Goal: Task Accomplishment & Management: Complete application form

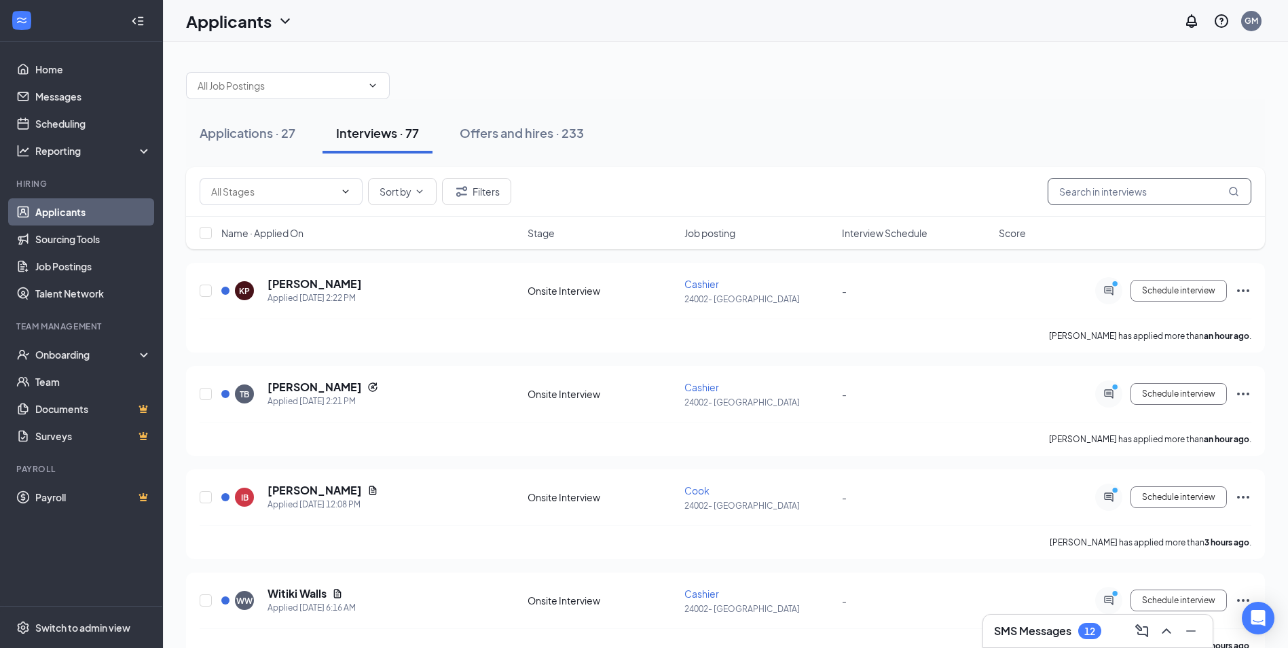
click at [1158, 190] on input "text" at bounding box center [1150, 191] width 204 height 27
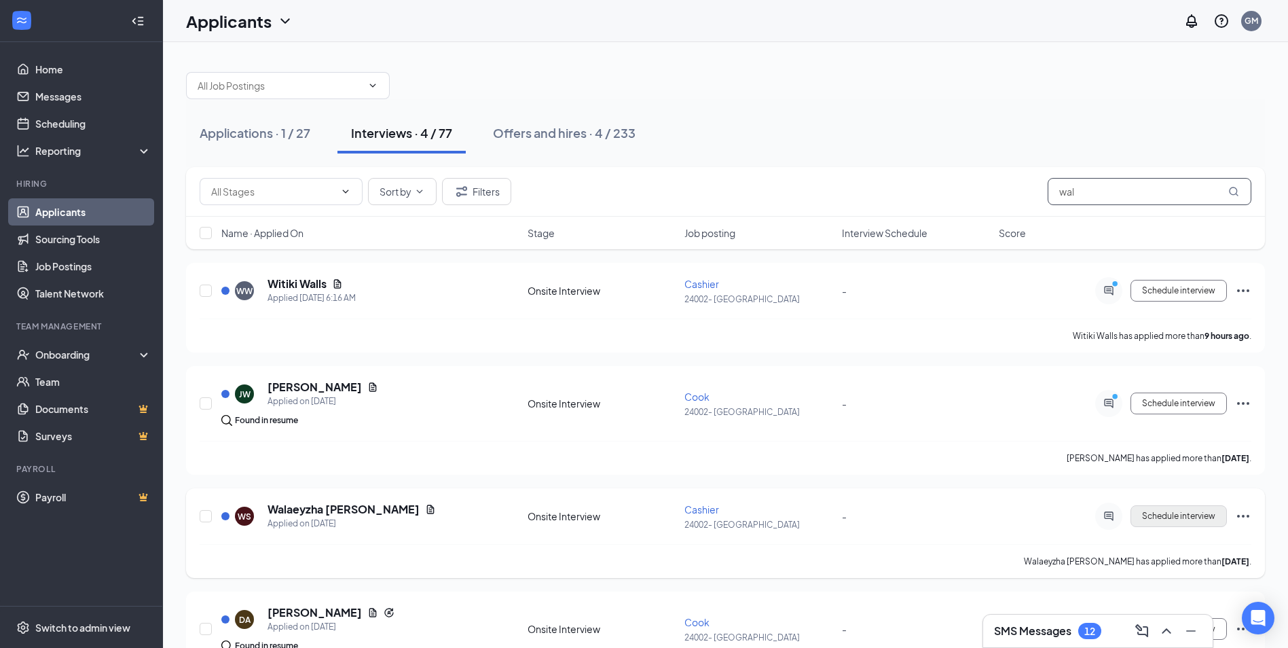
type input "wal"
click at [1155, 520] on span "Schedule interview" at bounding box center [1178, 516] width 73 height 10
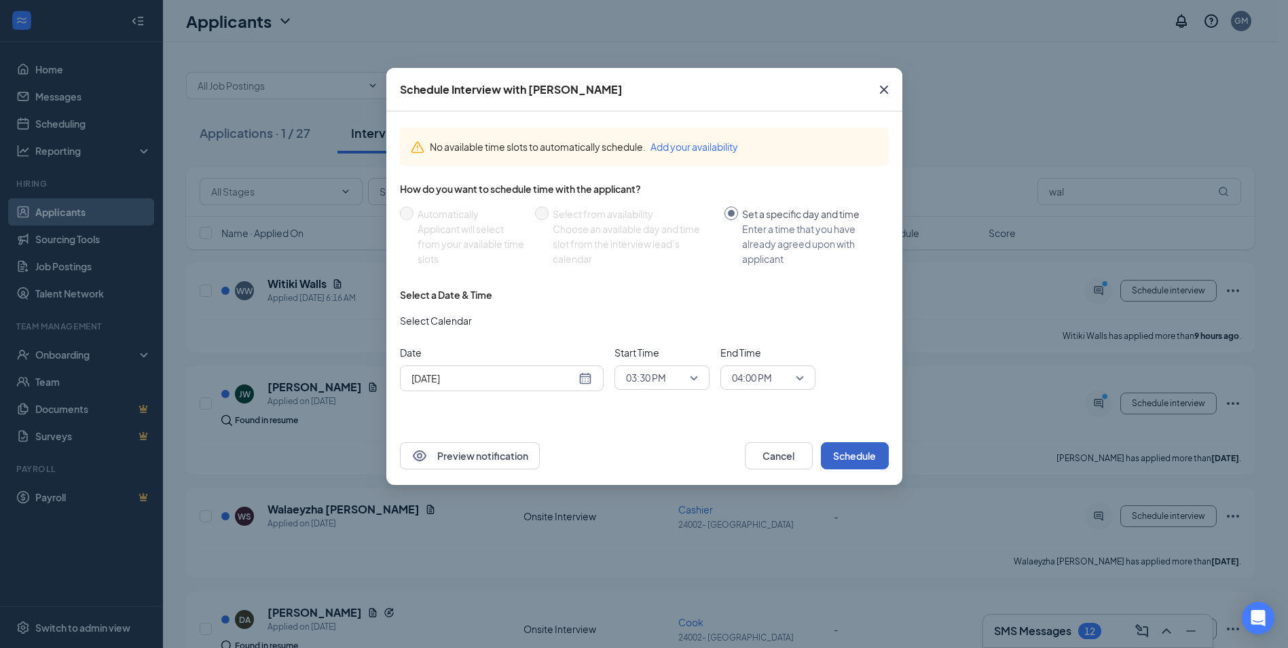
click at [873, 445] on button "Schedule" at bounding box center [855, 455] width 68 height 27
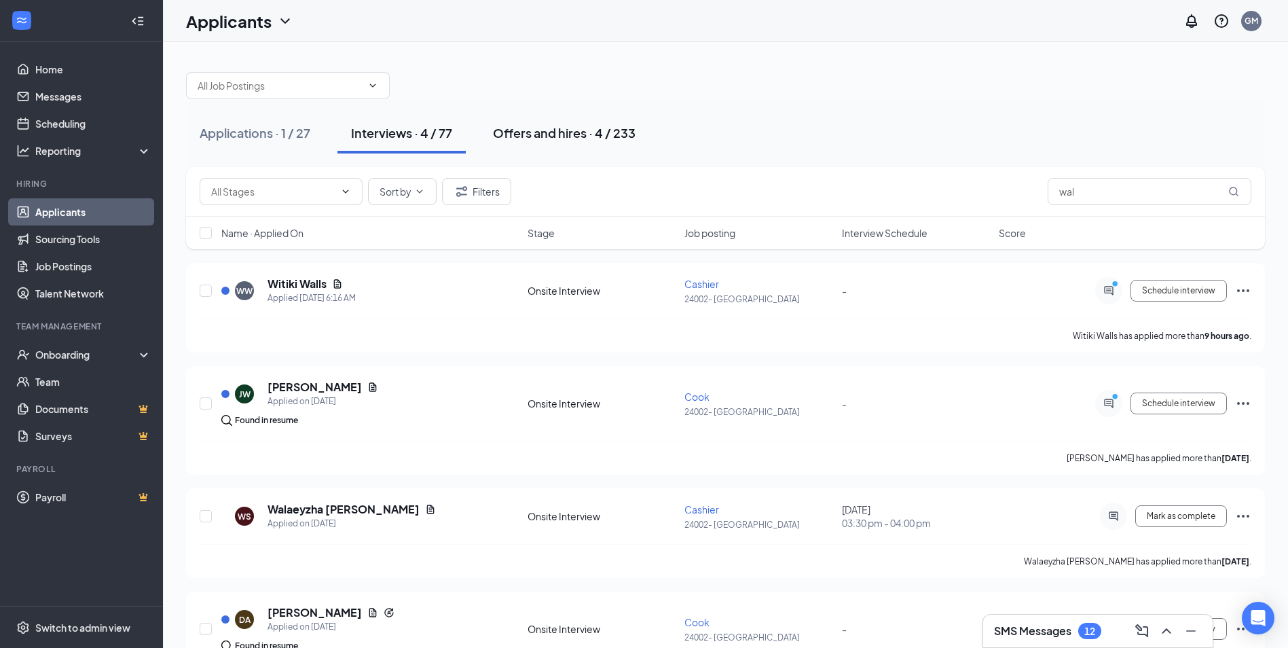
click at [574, 132] on div "Offers and hires · 4 / 233" at bounding box center [564, 132] width 143 height 17
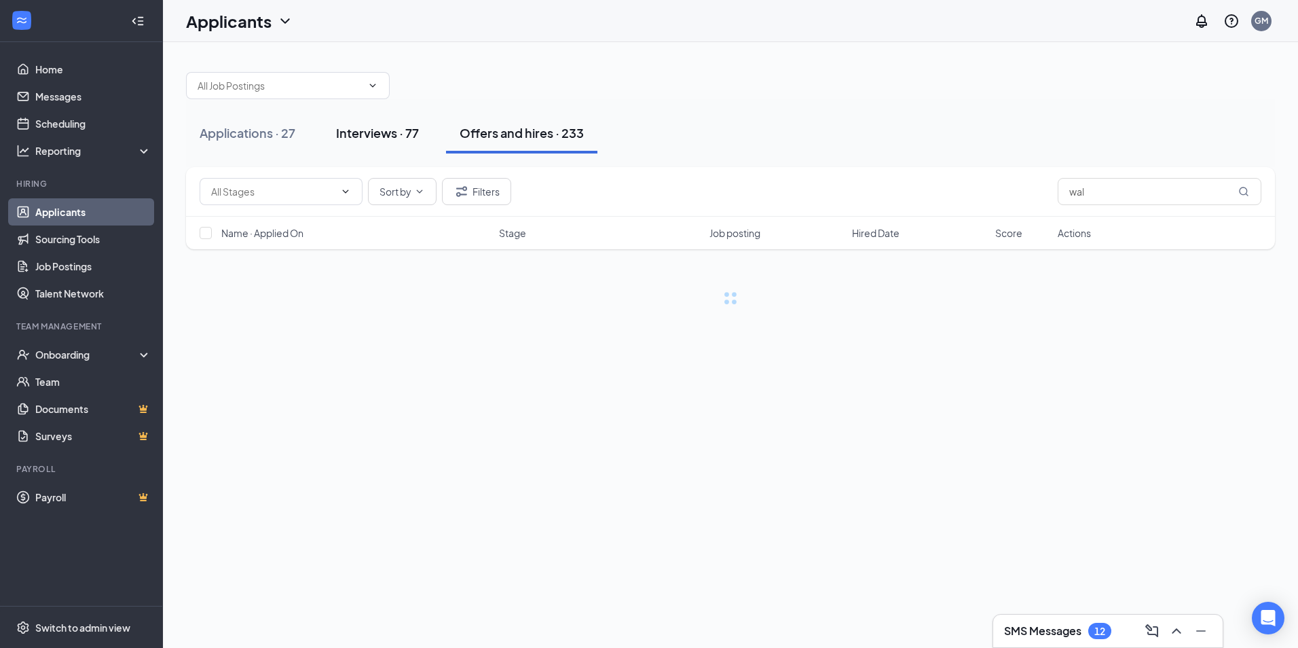
click at [361, 143] on button "Interviews · 77" at bounding box center [377, 133] width 110 height 41
click at [579, 132] on div "Offers and hires · 233" at bounding box center [522, 132] width 124 height 17
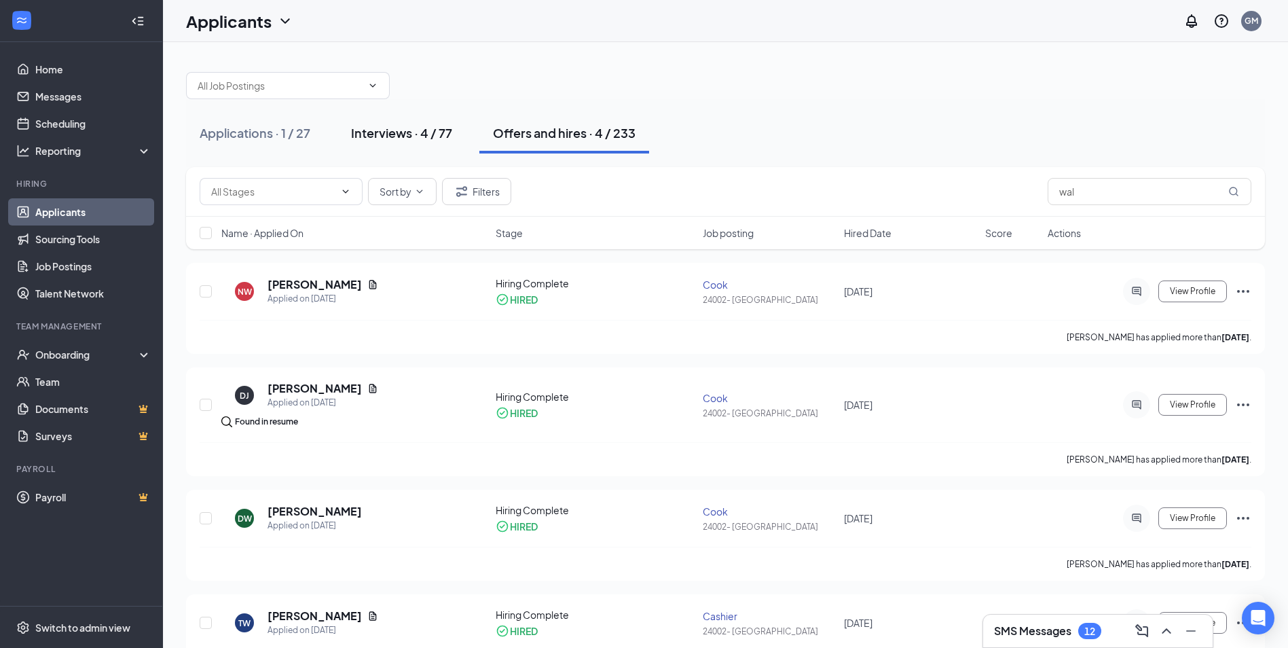
click at [392, 119] on button "Interviews · 4 / 77" at bounding box center [401, 133] width 128 height 41
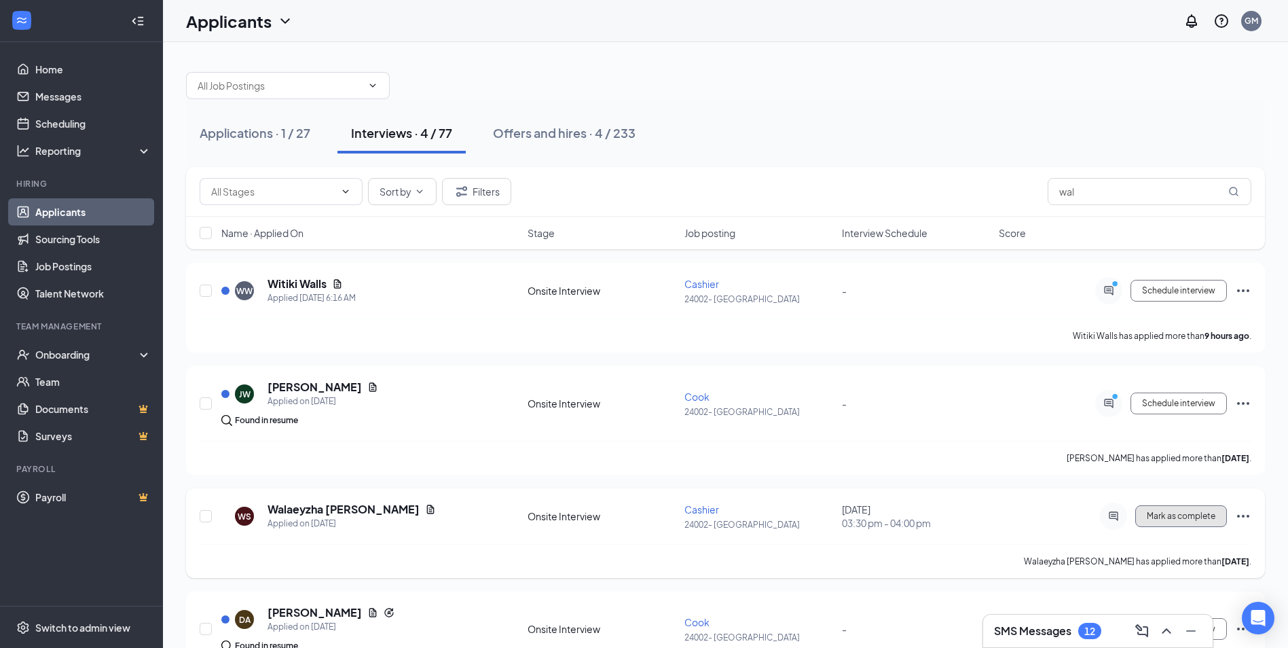
click at [1214, 513] on span "Mark as complete" at bounding box center [1181, 516] width 69 height 10
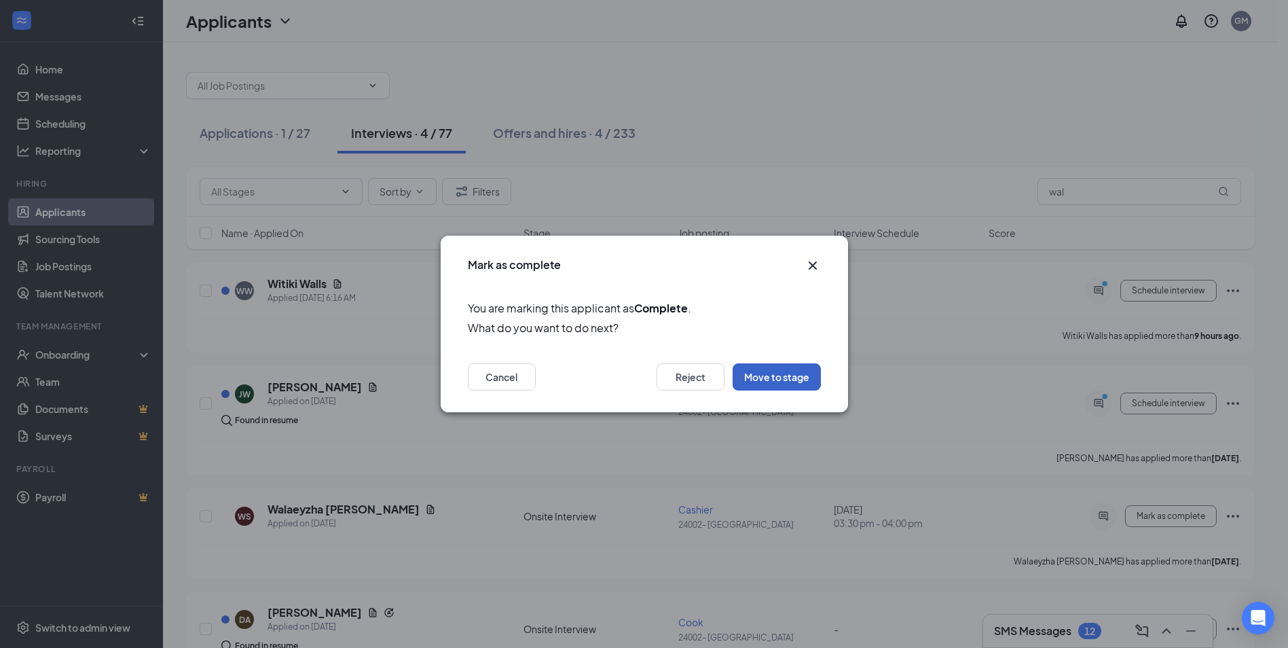
click at [804, 375] on button "Move to stage" at bounding box center [777, 376] width 88 height 27
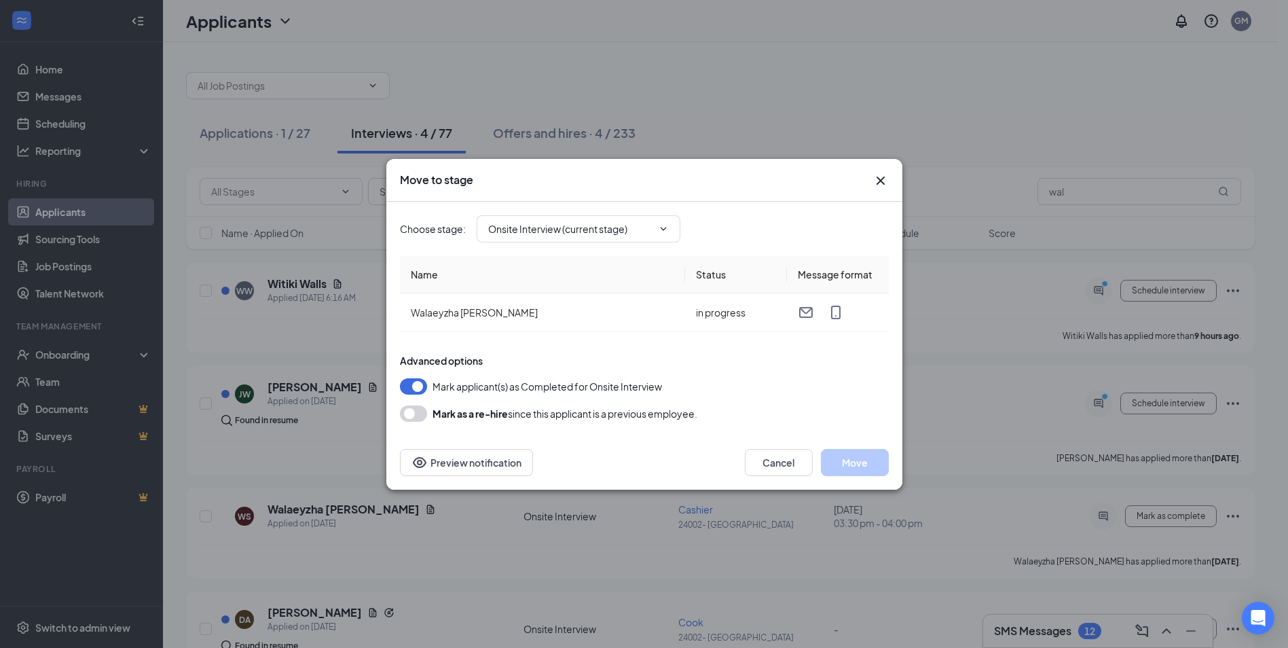
type input "Hiring Complete (final stage)"
click at [861, 462] on button "Move" at bounding box center [855, 462] width 68 height 27
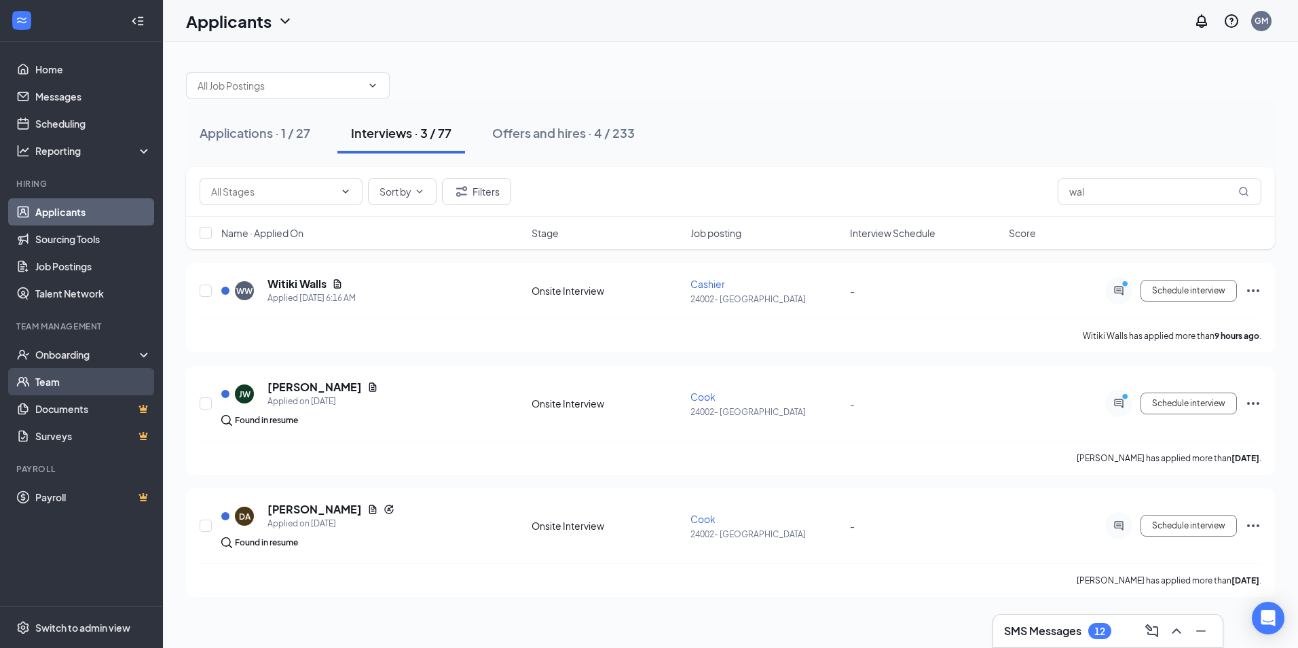
click at [90, 379] on link "Team" at bounding box center [93, 381] width 116 height 27
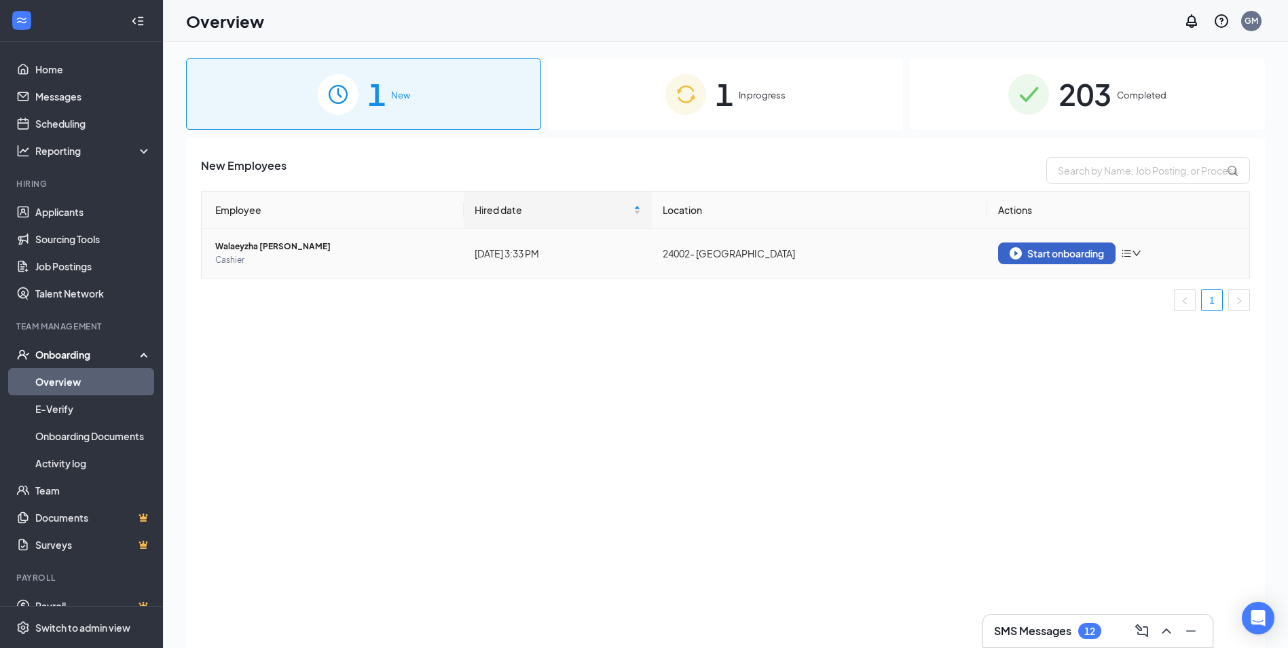
click at [1030, 259] on div "Start onboarding" at bounding box center [1057, 253] width 94 height 12
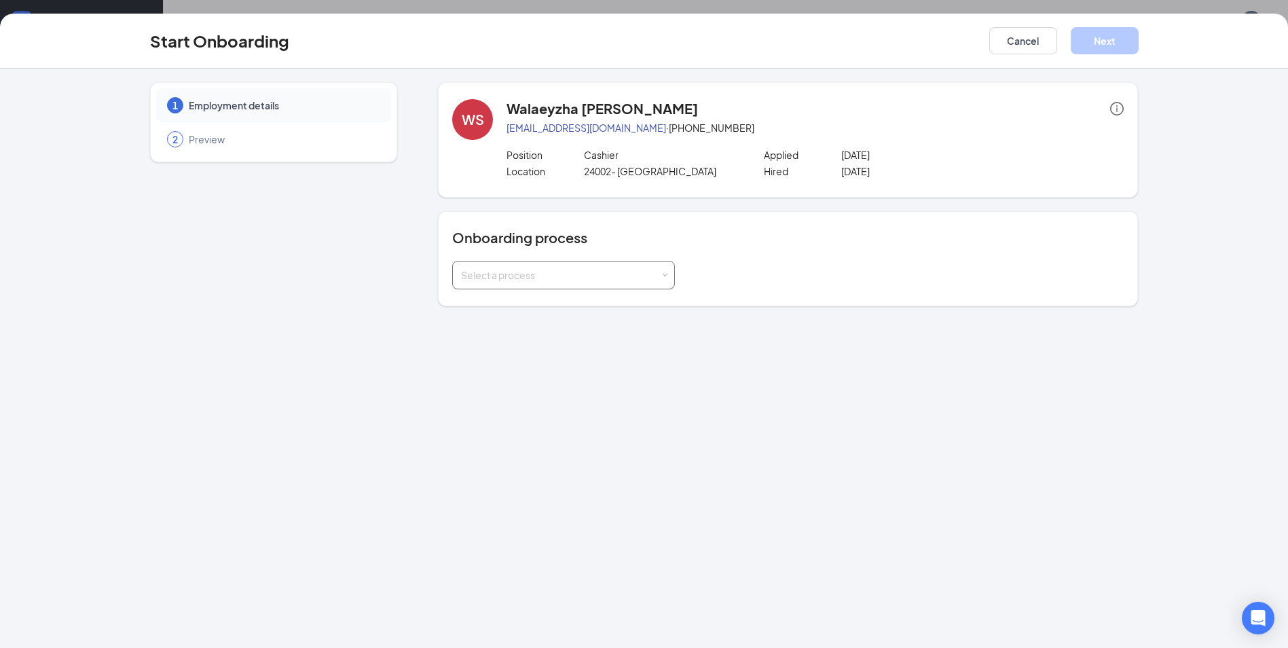
click at [640, 271] on div "Select a process" at bounding box center [560, 275] width 199 height 14
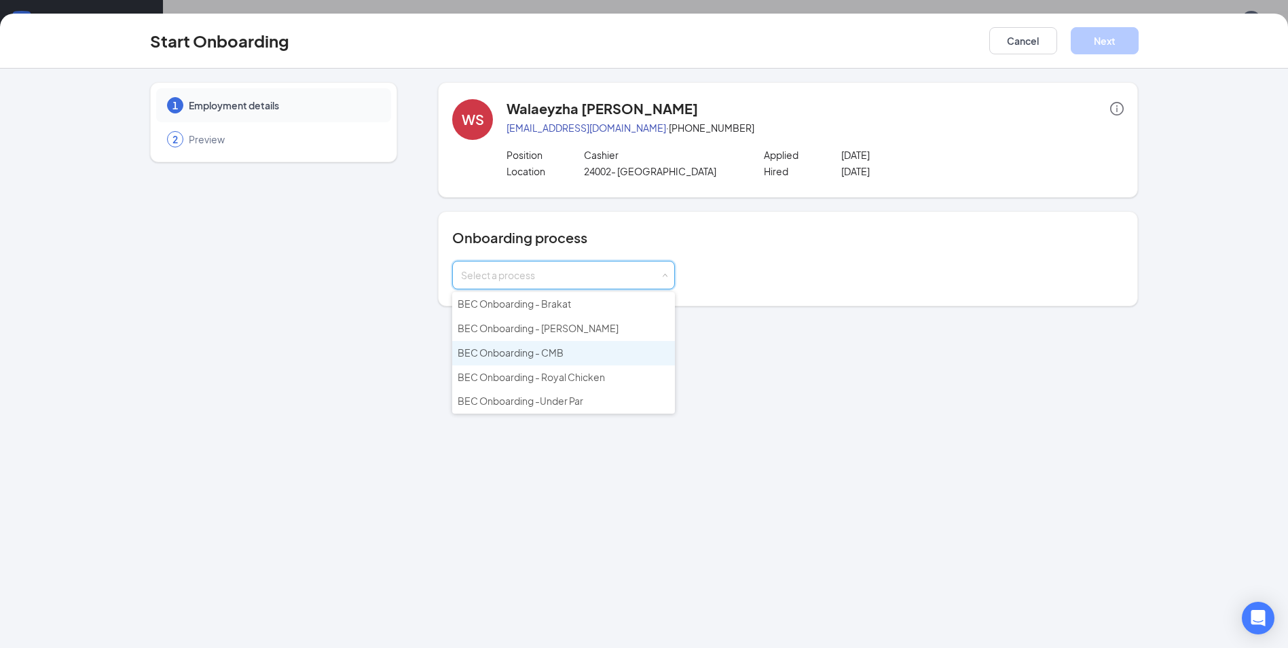
click at [589, 346] on li "BEC Onboarding - CMB" at bounding box center [563, 353] width 223 height 24
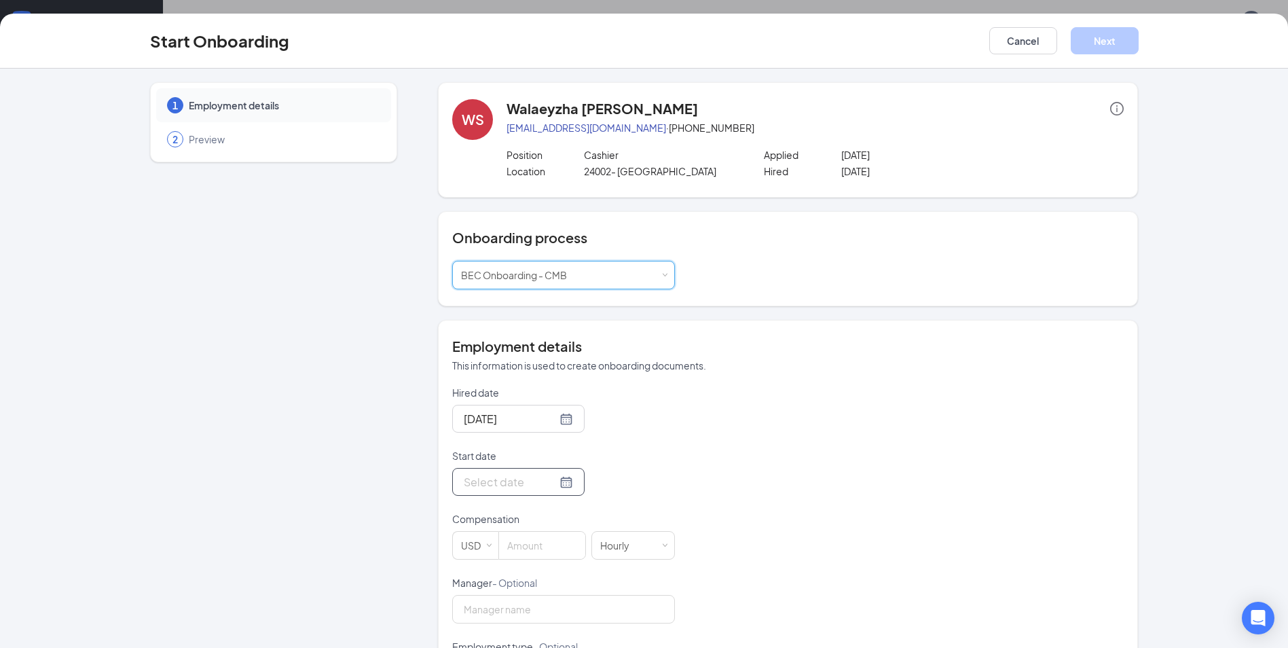
click at [548, 477] on div at bounding box center [518, 481] width 109 height 17
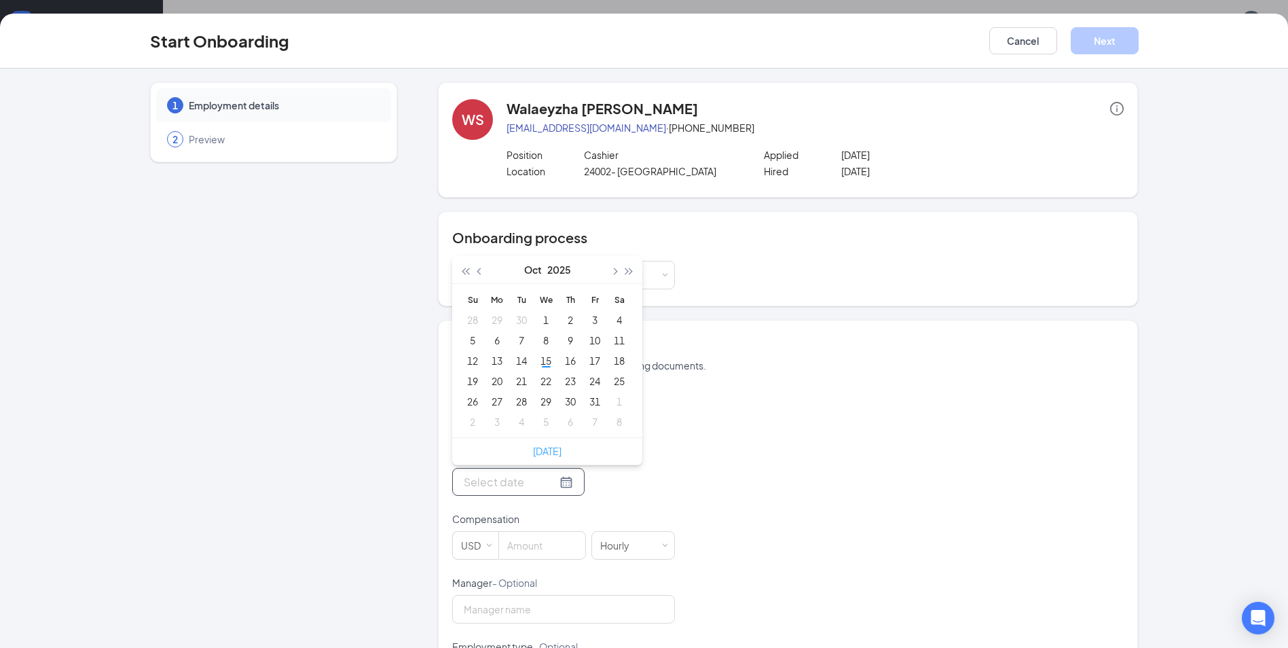
click at [554, 450] on link "Today" at bounding box center [547, 451] width 29 height 12
type input "Oct 15, 2025"
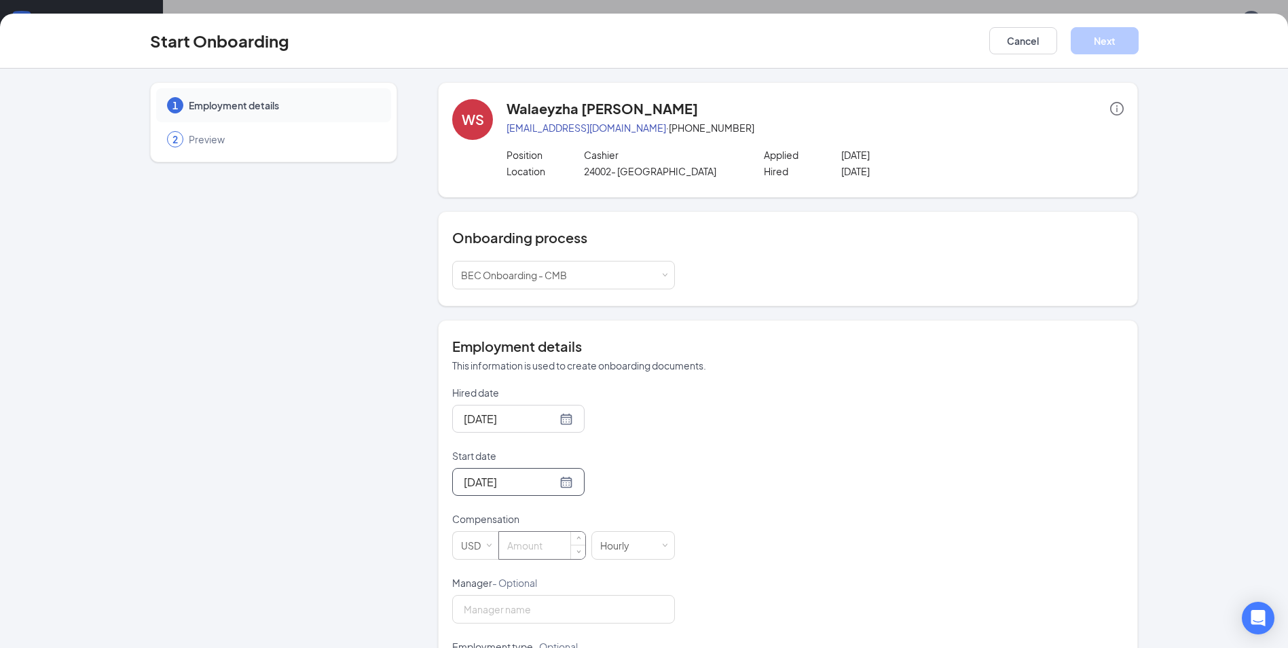
click at [553, 540] on input at bounding box center [542, 545] width 86 height 27
type input "13"
drag, startPoint x: 766, startPoint y: 439, endPoint x: 768, endPoint y: 448, distance: 9.7
click at [768, 448] on div "Hired date Oct 15, 2025 Start date Oct 15, 2025 Oct 2025 Su Mo Tu We Th Fr Sa 2…" at bounding box center [787, 608] width 671 height 444
click at [535, 541] on input "13" at bounding box center [542, 545] width 86 height 27
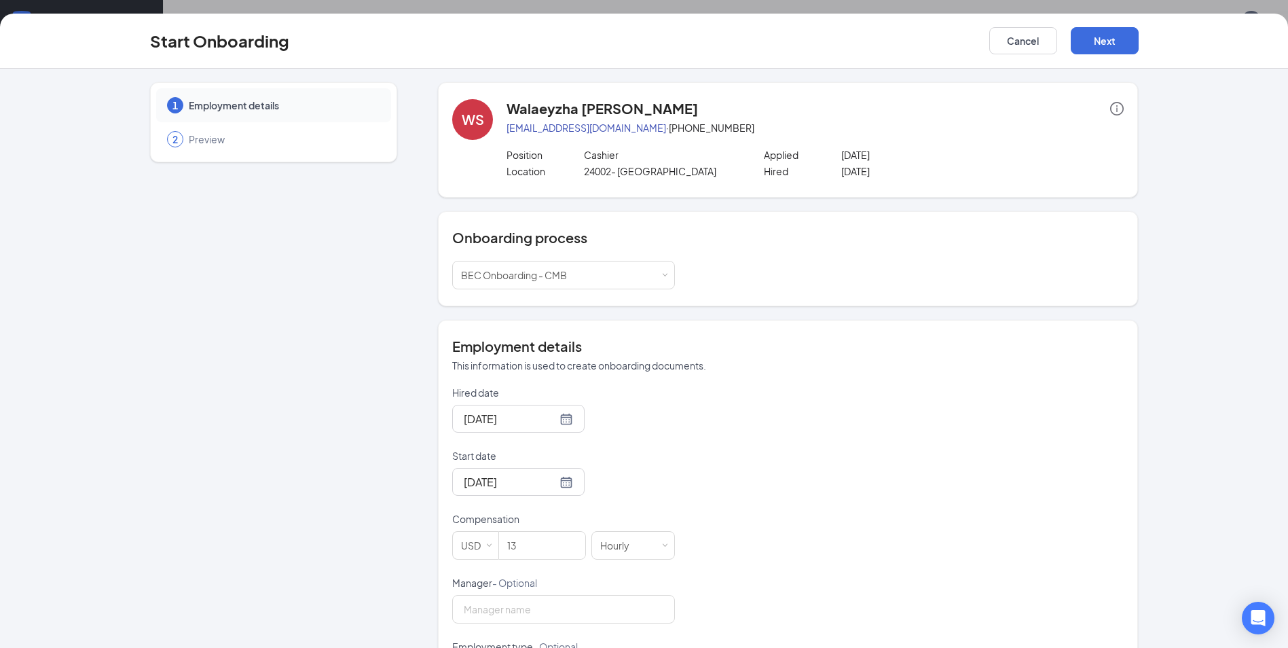
click at [841, 430] on div "Hired date Oct 15, 2025 Start date Oct 15, 2025 Oct 2025 Su Mo Tu We Th Fr Sa 2…" at bounding box center [787, 608] width 671 height 444
click at [1103, 48] on button "Next" at bounding box center [1105, 40] width 68 height 27
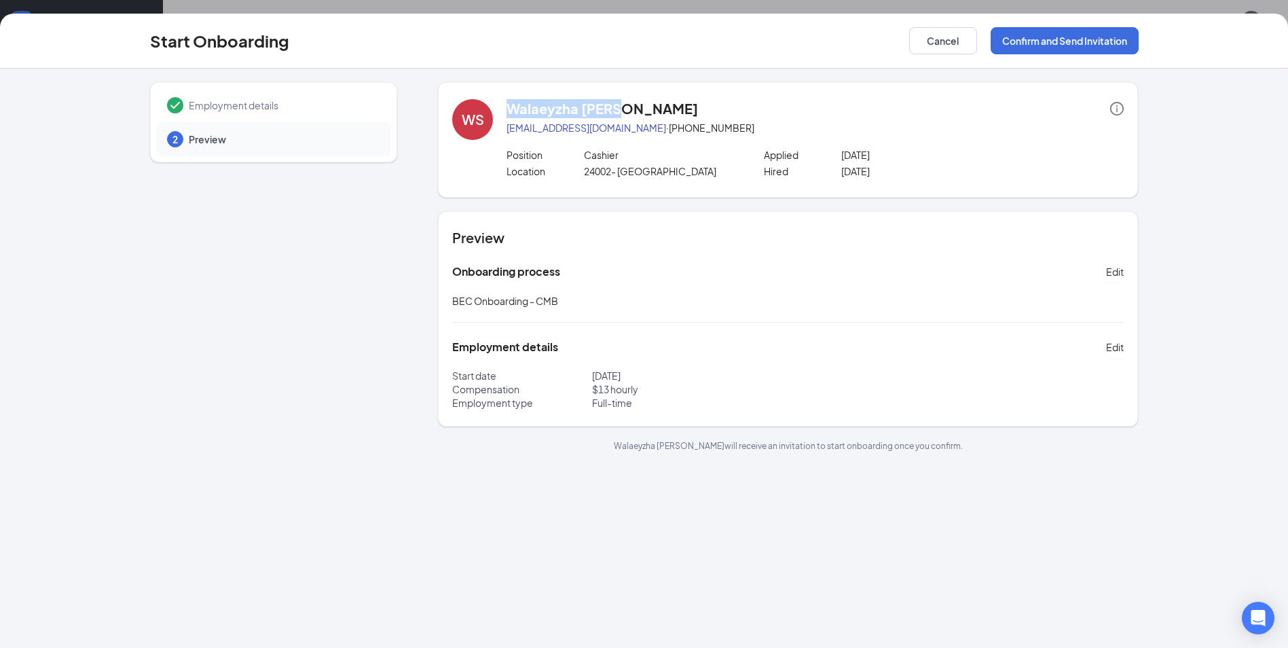
drag, startPoint x: 506, startPoint y: 101, endPoint x: 636, endPoint y: 114, distance: 131.0
click at [636, 114] on div "WS Walaeyzha Swain walaeyzhas@gmail.com · (470) 230-9945 Position Cashier Appli…" at bounding box center [787, 139] width 671 height 81
drag, startPoint x: 636, startPoint y: 114, endPoint x: 581, endPoint y: 105, distance: 55.8
copy h4 "Walaeyzha [PERSON_NAME]"
click at [701, 357] on div "Employment details Edit" at bounding box center [787, 347] width 671 height 22
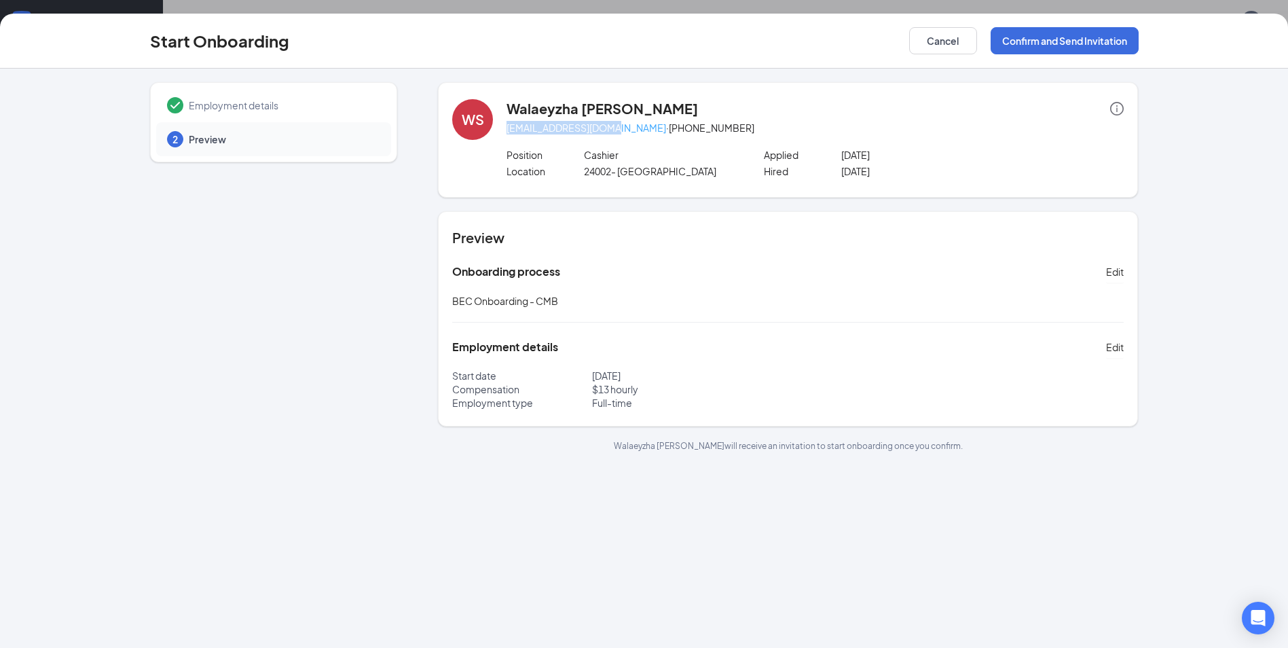
drag, startPoint x: 505, startPoint y: 132, endPoint x: 613, endPoint y: 127, distance: 108.1
click at [613, 127] on div "WS Walaeyzha Swain walaeyzhas@gmail.com · (470) 230-9945 Position Cashier Appli…" at bounding box center [787, 139] width 671 height 81
drag, startPoint x: 613, startPoint y: 127, endPoint x: 598, endPoint y: 128, distance: 15.0
copy link "walaeyzhas@gmail.com"
click at [754, 261] on div "Onboarding process Edit" at bounding box center [787, 272] width 671 height 22
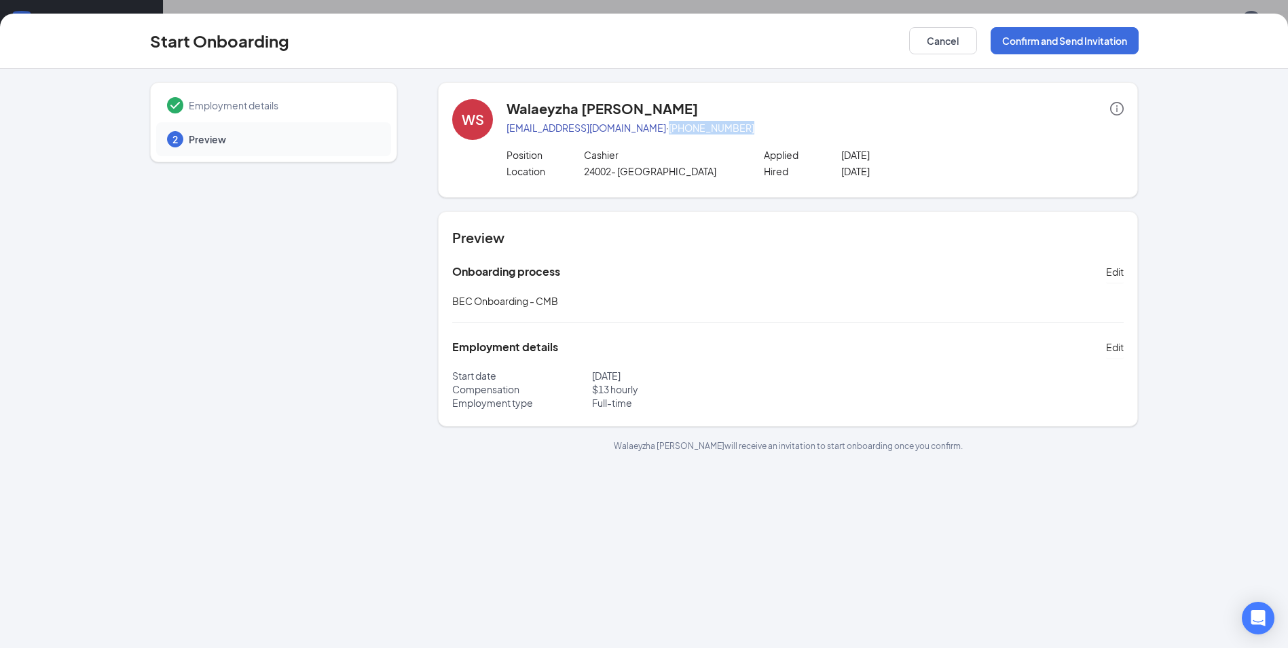
drag, startPoint x: 623, startPoint y: 126, endPoint x: 712, endPoint y: 122, distance: 89.0
click at [712, 122] on p "walaeyzhas@gmail.com · (470) 230-9945" at bounding box center [814, 128] width 617 height 14
drag, startPoint x: 712, startPoint y: 122, endPoint x: 687, endPoint y: 127, distance: 25.6
copy p "(470) 230-9945"
click at [1083, 48] on button "Confirm and Send Invitation" at bounding box center [1065, 40] width 148 height 27
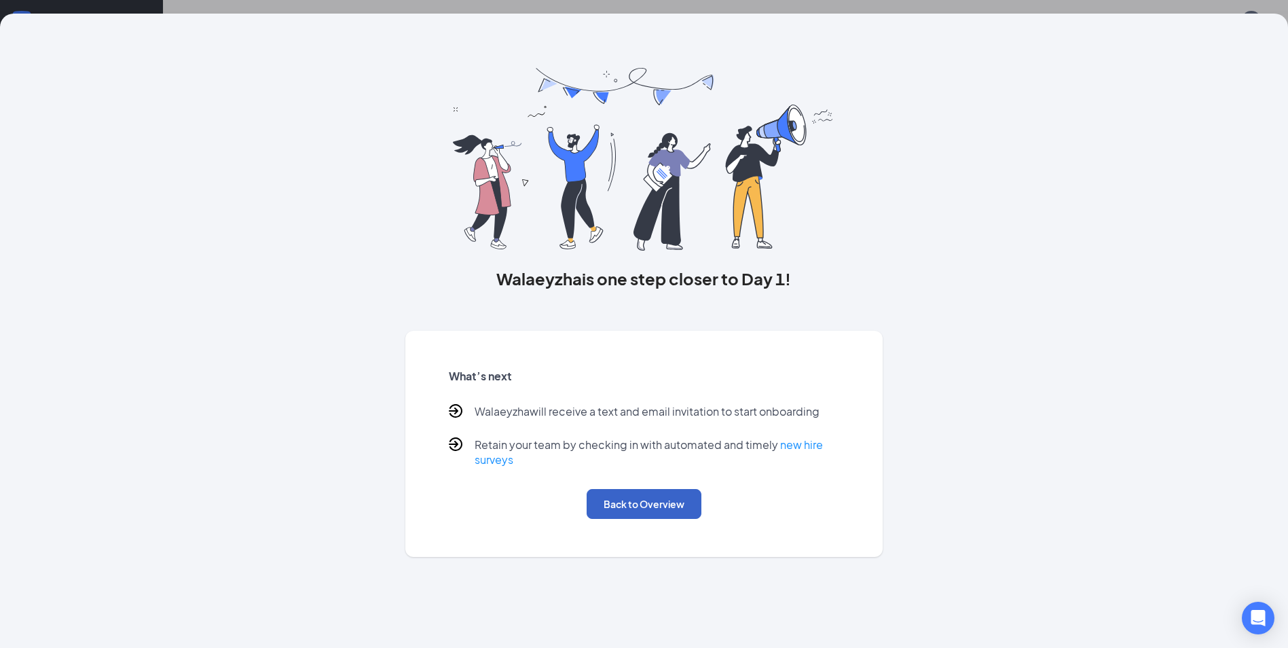
click at [667, 502] on button "Back to Overview" at bounding box center [644, 504] width 115 height 30
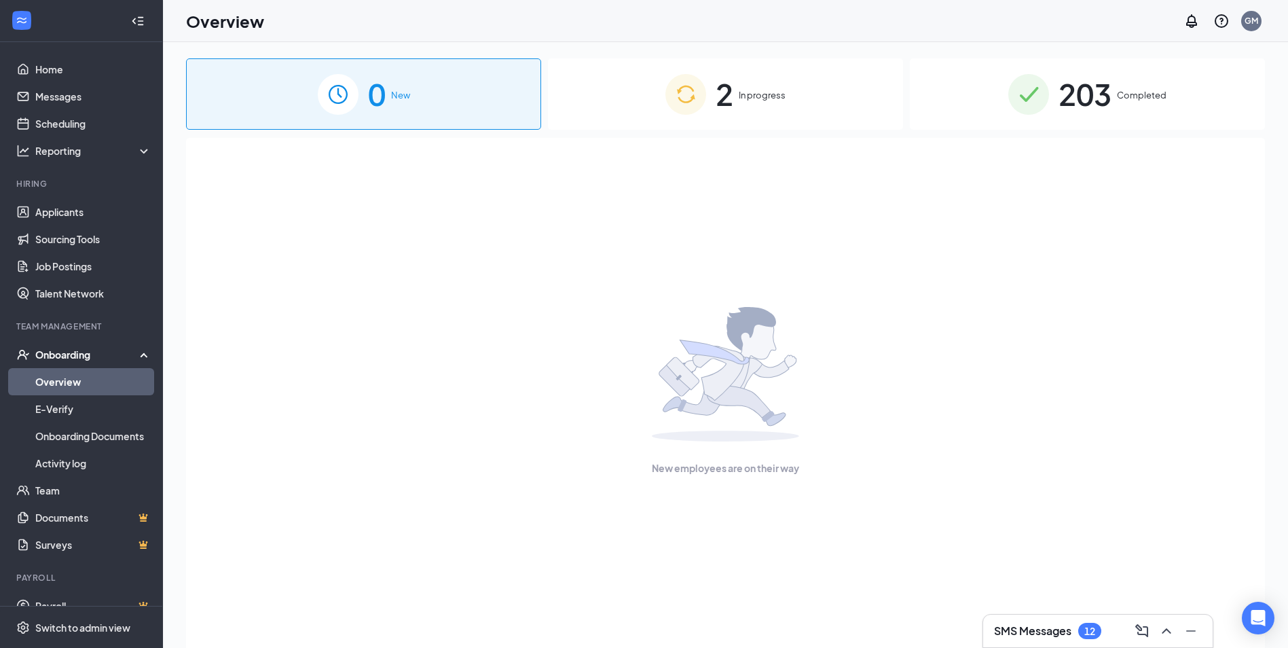
click at [726, 127] on div "2 In progress" at bounding box center [725, 93] width 355 height 71
